Goal: Find specific page/section: Find specific page/section

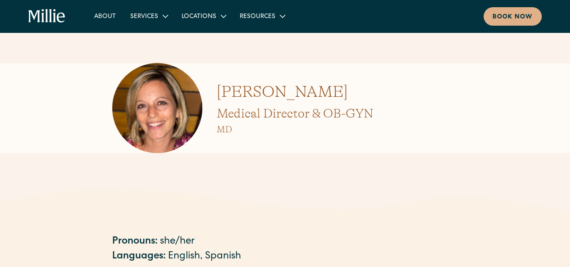
scroll to position [0, 0]
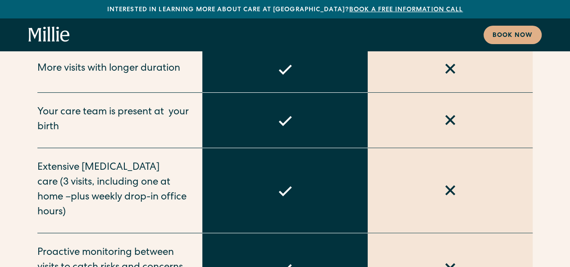
scroll to position [3497, 0]
